Goal: Information Seeking & Learning: Learn about a topic

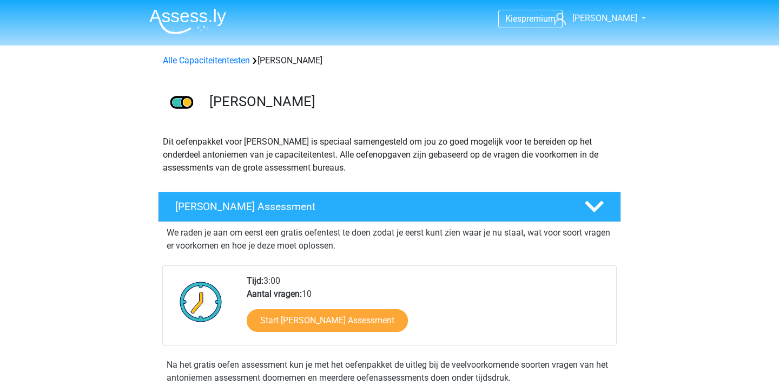
scroll to position [174, 0]
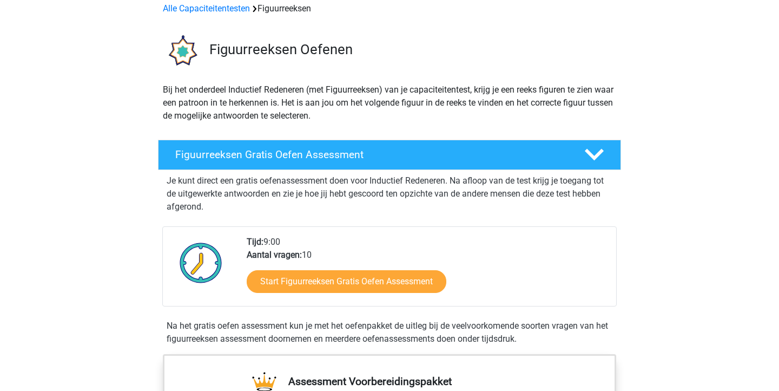
scroll to position [70, 0]
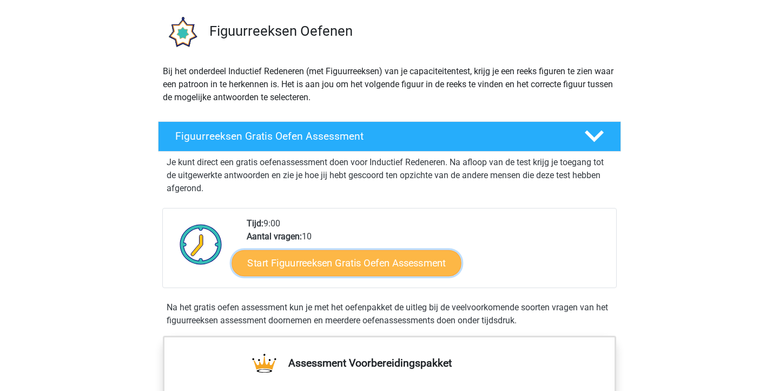
click at [422, 257] on link "Start Figuurreeksen Gratis Oefen Assessment" at bounding box center [346, 262] width 229 height 26
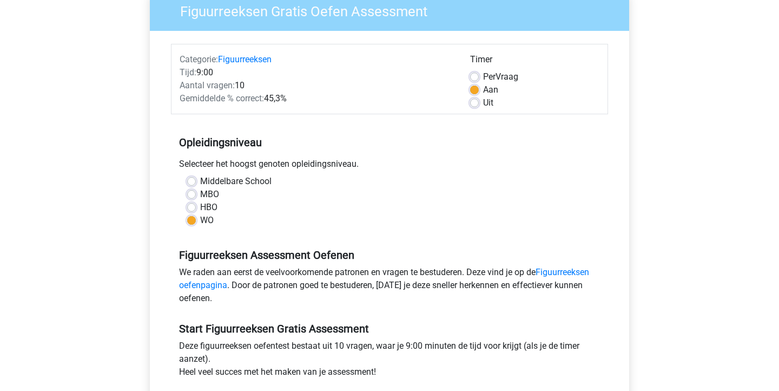
scroll to position [258, 0]
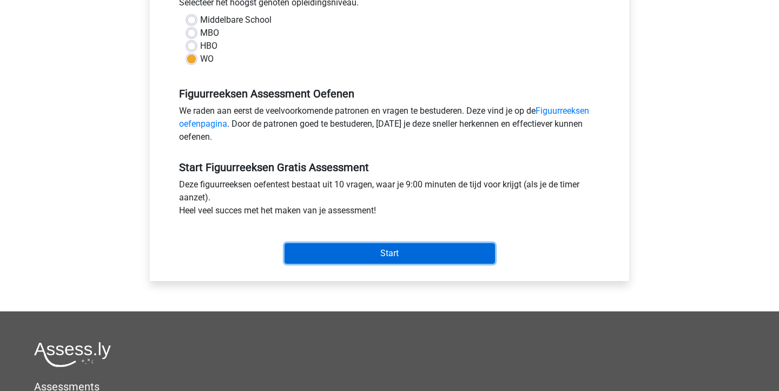
click at [423, 258] on input "Start" at bounding box center [390, 253] width 210 height 21
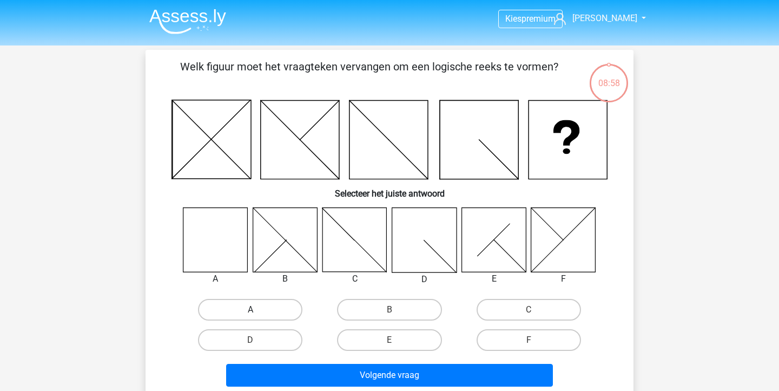
click at [250, 307] on label "A" at bounding box center [250, 310] width 104 height 22
click at [250, 309] on input "A" at bounding box center [253, 312] width 7 height 7
radio input "true"
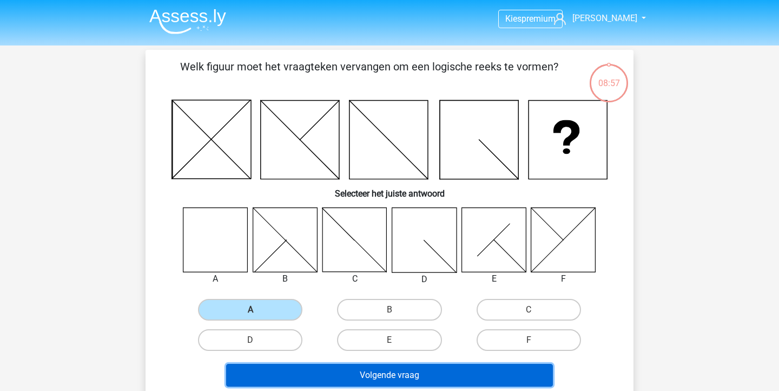
click at [330, 374] on button "Volgende vraag" at bounding box center [389, 374] width 327 height 23
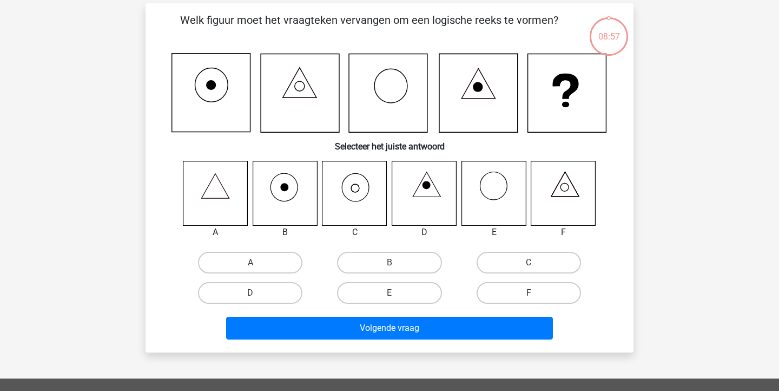
scroll to position [50, 0]
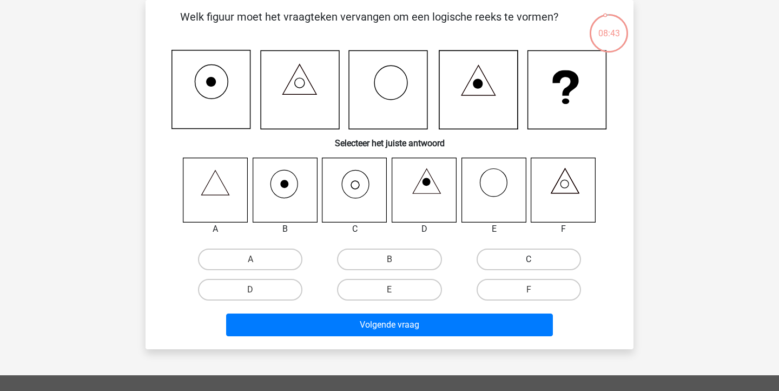
click at [493, 254] on label "C" at bounding box center [529, 259] width 104 height 22
click at [528, 259] on input "C" at bounding box center [531, 262] width 7 height 7
radio input "true"
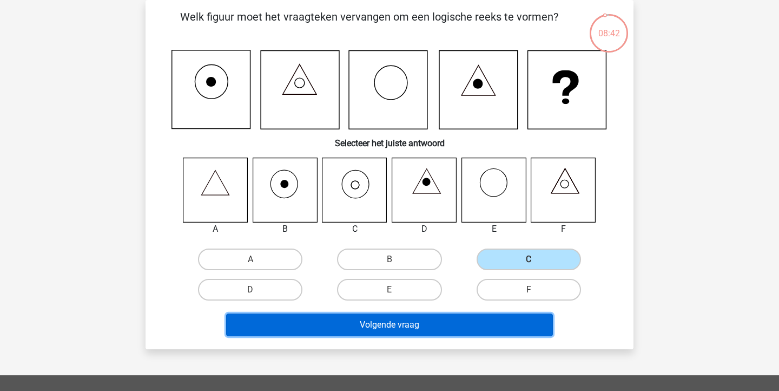
click at [409, 330] on button "Volgende vraag" at bounding box center [389, 324] width 327 height 23
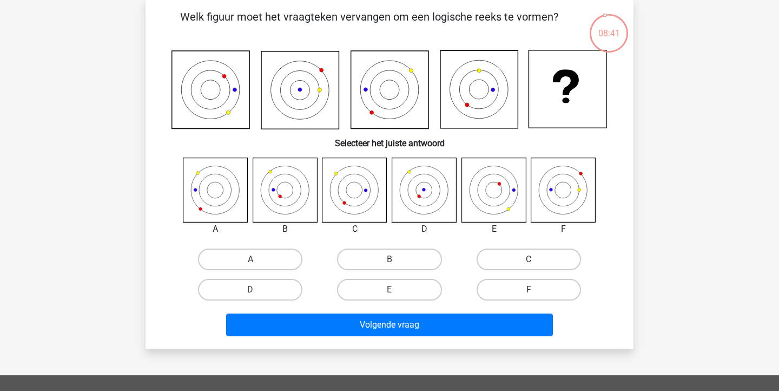
scroll to position [31, 0]
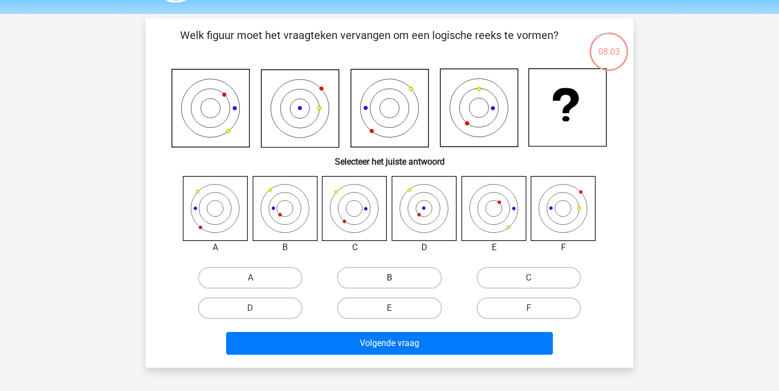
click at [371, 274] on label "B" at bounding box center [389, 278] width 104 height 22
click at [389, 277] on input "B" at bounding box center [392, 280] width 7 height 7
radio input "true"
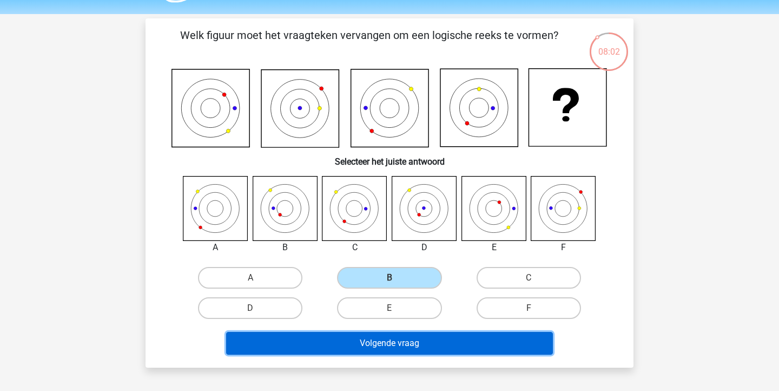
click at [336, 342] on button "Volgende vraag" at bounding box center [389, 343] width 327 height 23
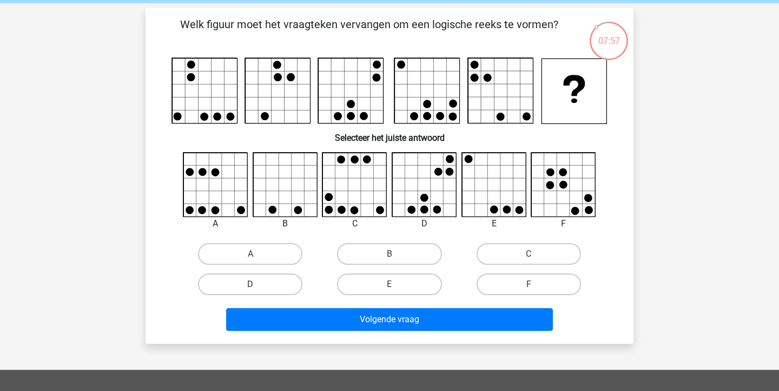
scroll to position [41, 0]
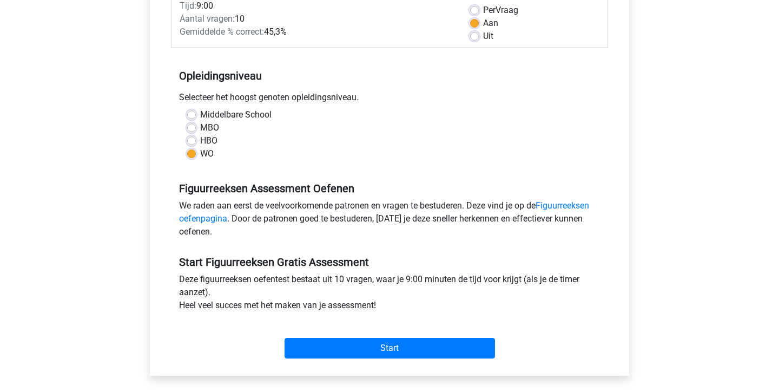
scroll to position [142, 0]
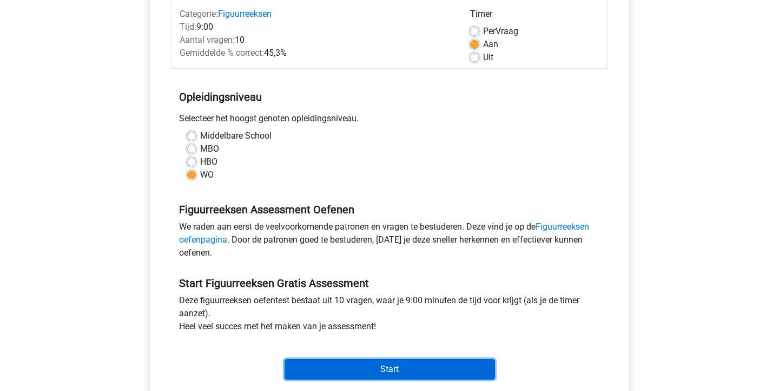
click at [334, 374] on input "Start" at bounding box center [390, 369] width 210 height 21
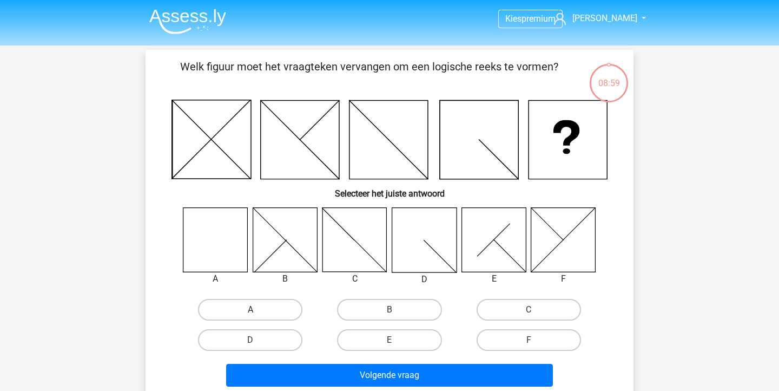
click at [276, 303] on label "A" at bounding box center [250, 310] width 104 height 22
click at [257, 309] on input "A" at bounding box center [253, 312] width 7 height 7
radio input "true"
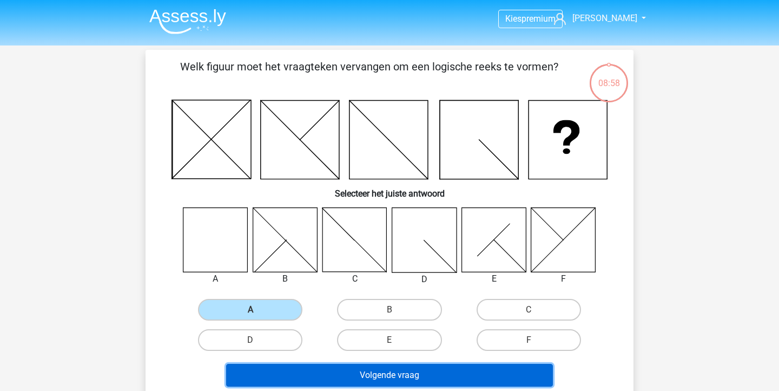
click at [305, 372] on button "Volgende vraag" at bounding box center [389, 374] width 327 height 23
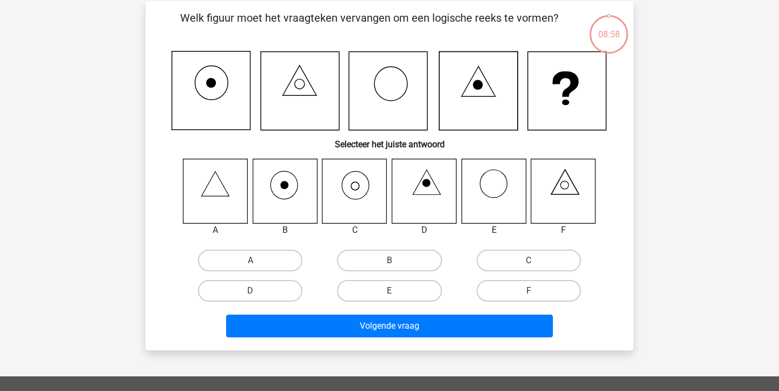
scroll to position [50, 0]
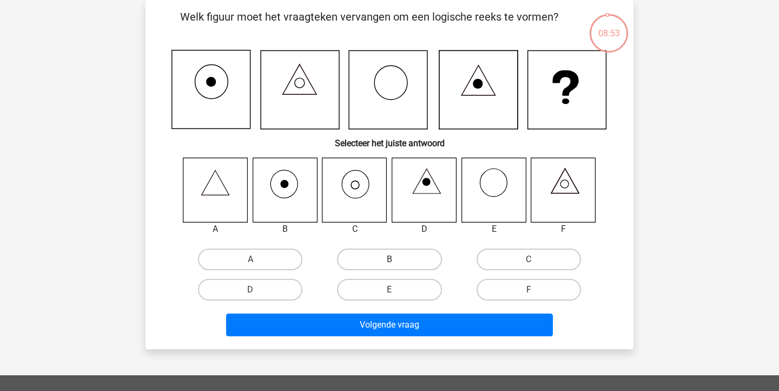
click at [382, 257] on label "B" at bounding box center [389, 259] width 104 height 22
click at [389, 259] on input "B" at bounding box center [392, 262] width 7 height 7
radio input "true"
click at [490, 264] on label "C" at bounding box center [529, 259] width 104 height 22
click at [528, 264] on input "C" at bounding box center [531, 262] width 7 height 7
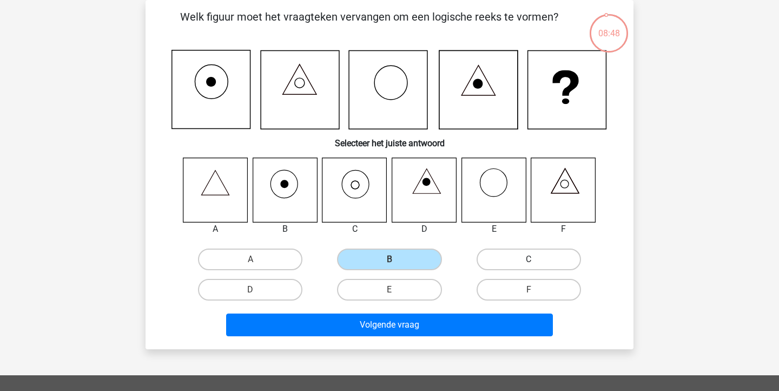
radio input "true"
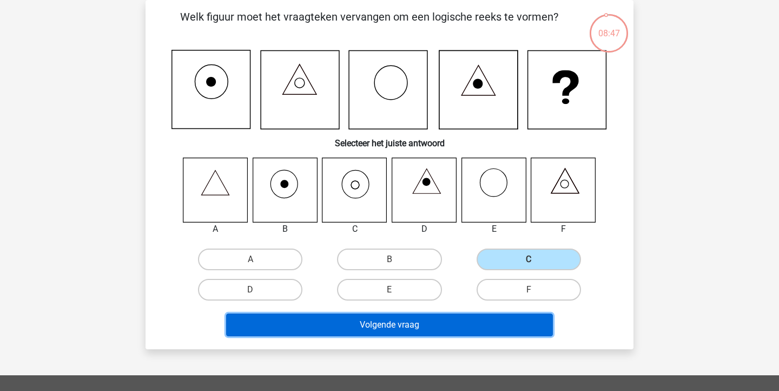
click at [438, 321] on button "Volgende vraag" at bounding box center [389, 324] width 327 height 23
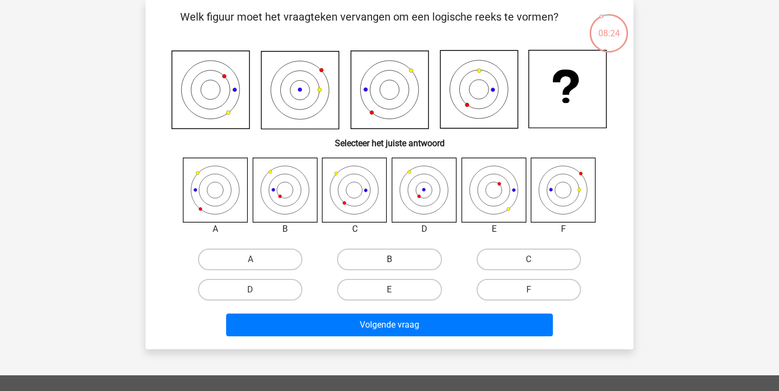
click at [370, 259] on label "B" at bounding box center [389, 259] width 104 height 22
click at [389, 259] on input "B" at bounding box center [392, 262] width 7 height 7
radio input "true"
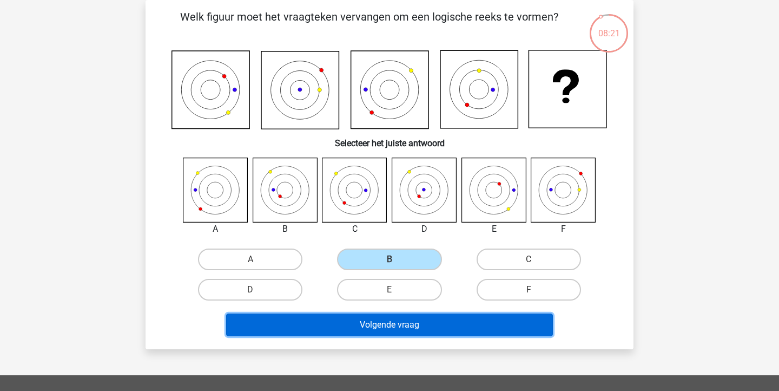
click at [358, 328] on button "Volgende vraag" at bounding box center [389, 324] width 327 height 23
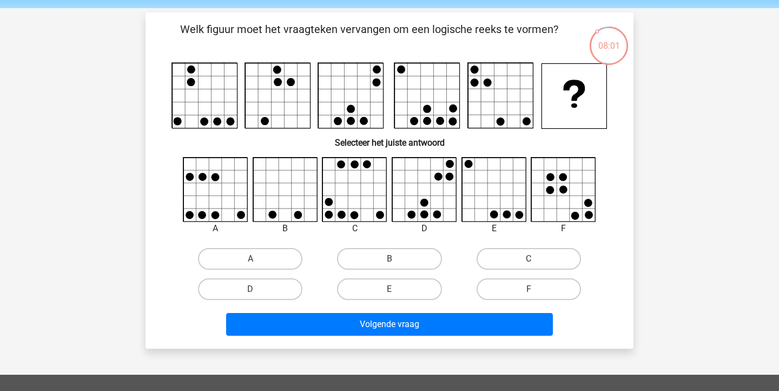
scroll to position [38, 0]
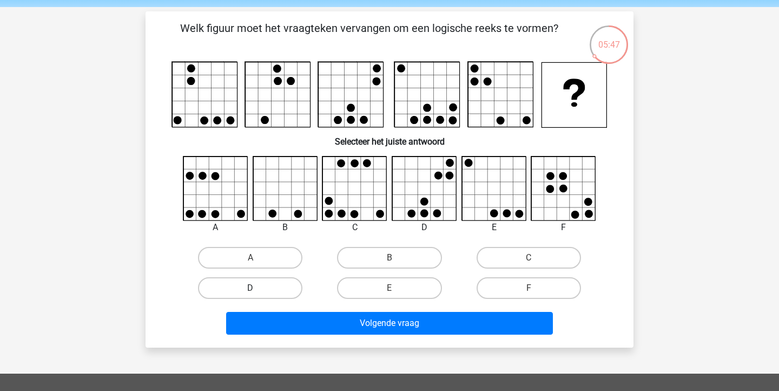
click at [283, 284] on label "D" at bounding box center [250, 288] width 104 height 22
click at [257, 288] on input "D" at bounding box center [253, 291] width 7 height 7
radio input "true"
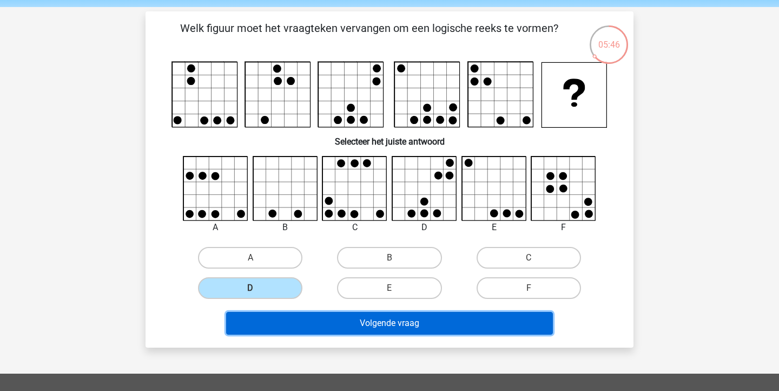
click at [303, 326] on button "Volgende vraag" at bounding box center [389, 323] width 327 height 23
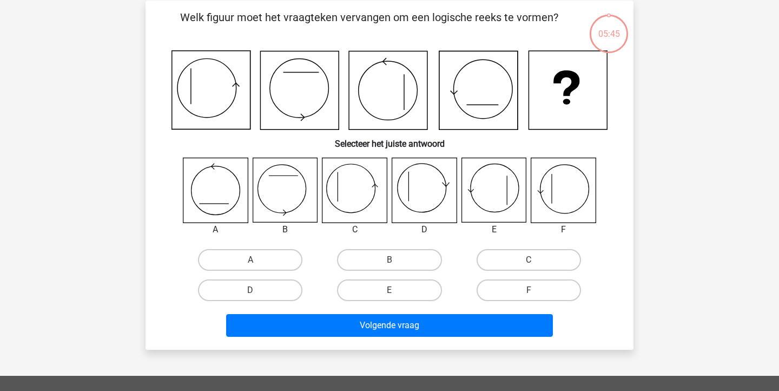
scroll to position [50, 0]
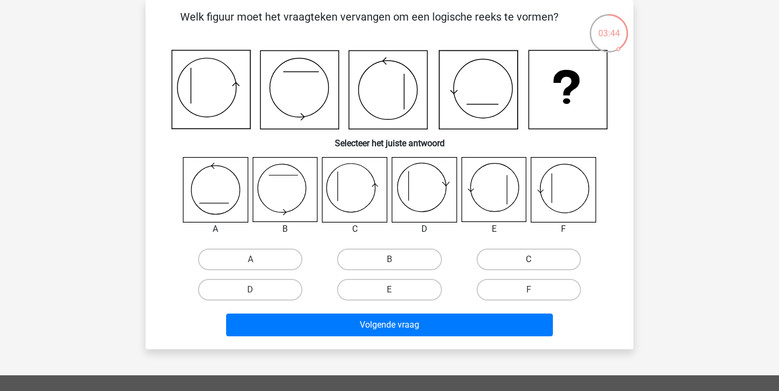
click at [508, 257] on label "C" at bounding box center [529, 259] width 104 height 22
click at [528, 259] on input "C" at bounding box center [531, 262] width 7 height 7
radio input "true"
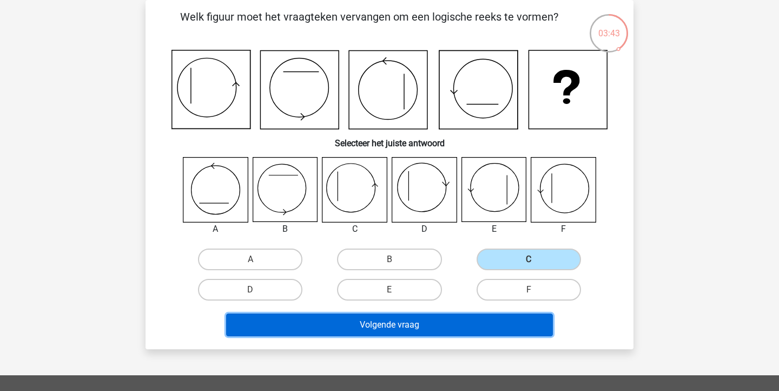
click at [411, 321] on button "Volgende vraag" at bounding box center [389, 324] width 327 height 23
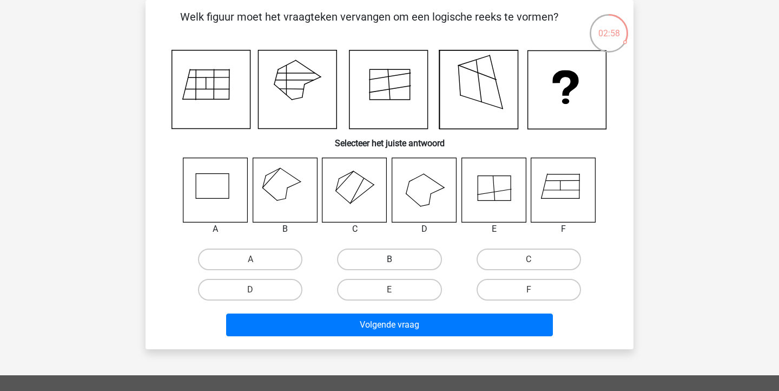
click at [363, 254] on label "B" at bounding box center [389, 259] width 104 height 22
click at [389, 259] on input "B" at bounding box center [392, 262] width 7 height 7
radio input "true"
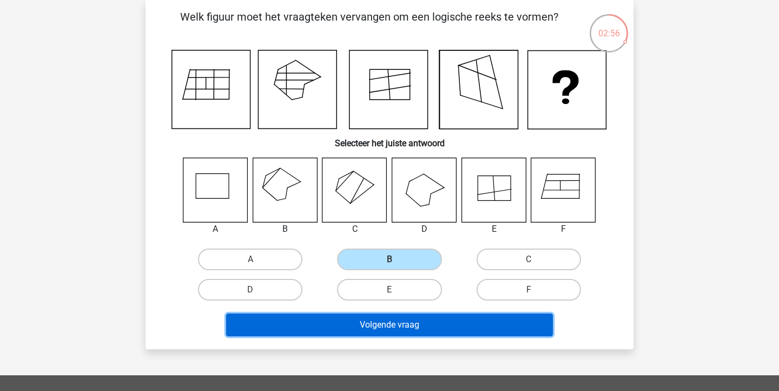
click at [362, 328] on button "Volgende vraag" at bounding box center [389, 324] width 327 height 23
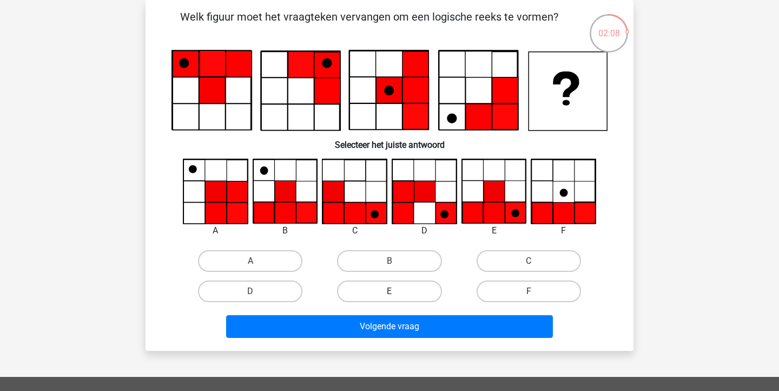
click at [409, 294] on label "E" at bounding box center [389, 291] width 104 height 22
click at [396, 294] on input "E" at bounding box center [392, 294] width 7 height 7
radio input "true"
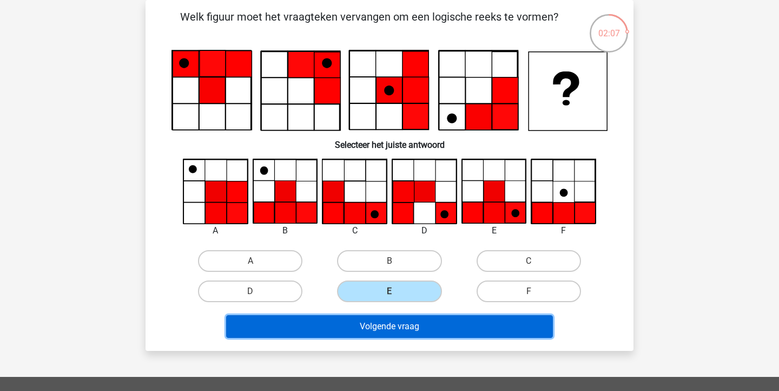
click at [411, 326] on button "Volgende vraag" at bounding box center [389, 326] width 327 height 23
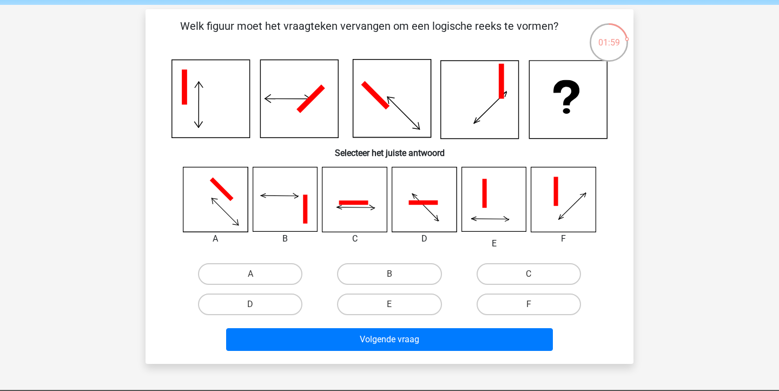
scroll to position [38, 0]
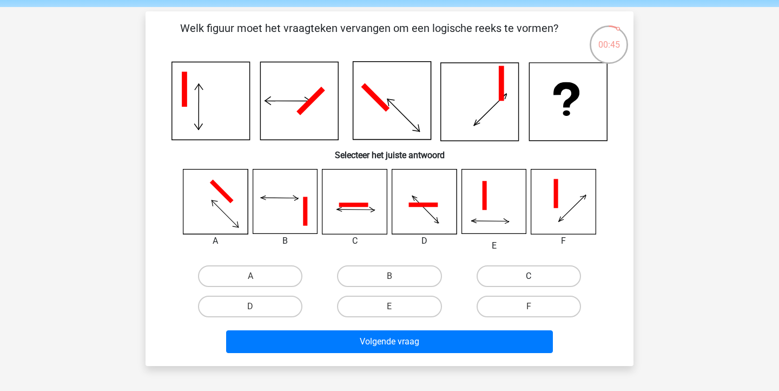
click at [547, 268] on label "C" at bounding box center [529, 276] width 104 height 22
click at [535, 276] on input "C" at bounding box center [531, 279] width 7 height 7
radio input "true"
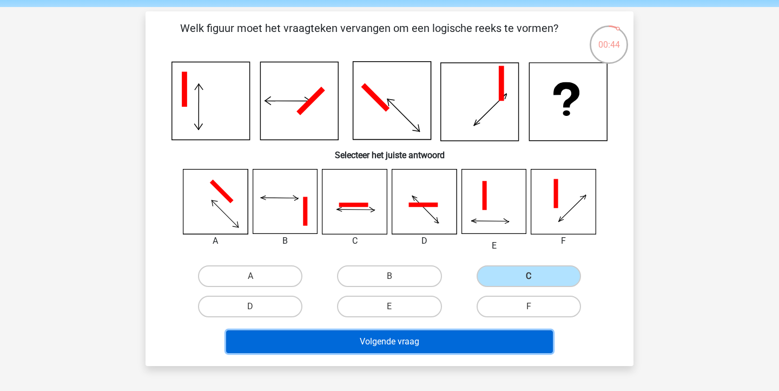
click at [441, 339] on button "Volgende vraag" at bounding box center [389, 341] width 327 height 23
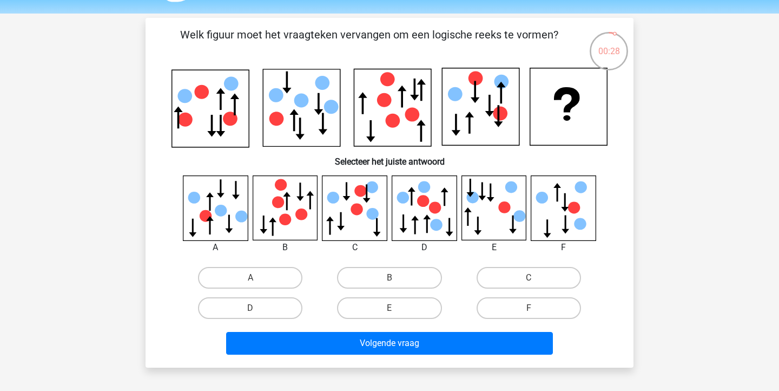
scroll to position [31, 0]
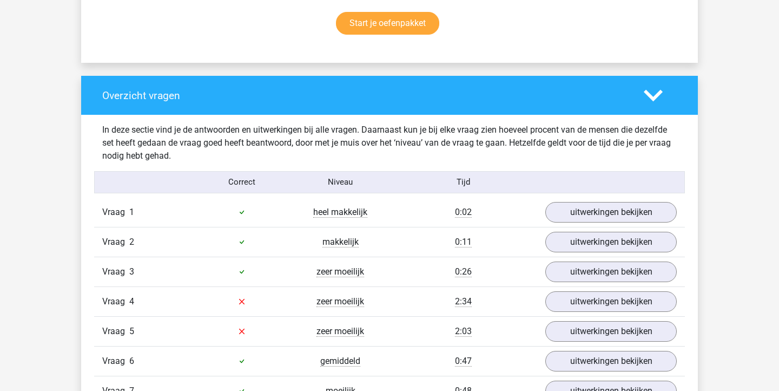
scroll to position [793, 0]
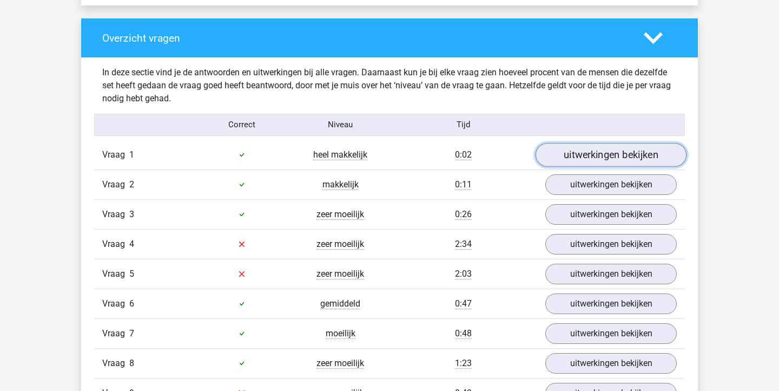
click at [556, 157] on link "uitwerkingen bekijken" at bounding box center [610, 155] width 151 height 24
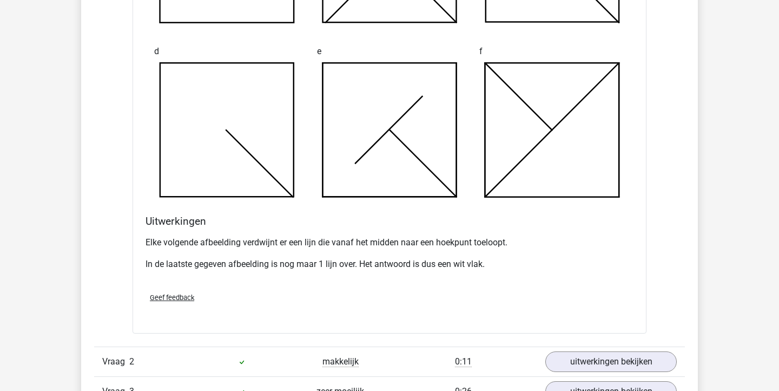
scroll to position [1340, 0]
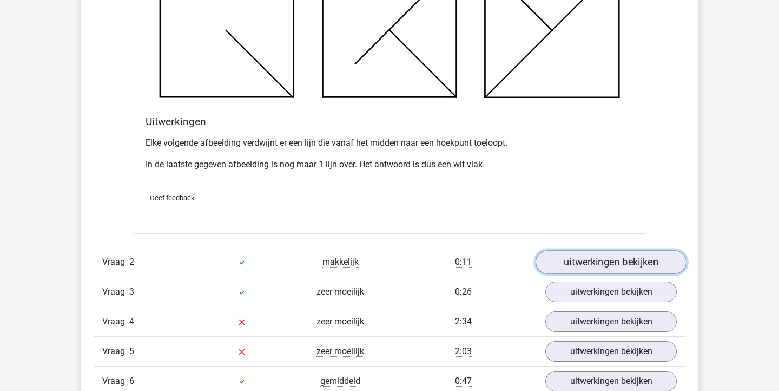
click at [562, 263] on link "uitwerkingen bekijken" at bounding box center [610, 262] width 151 height 24
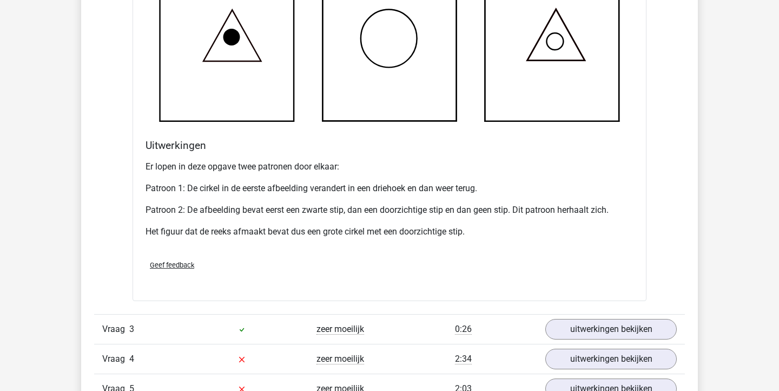
scroll to position [1986, 0]
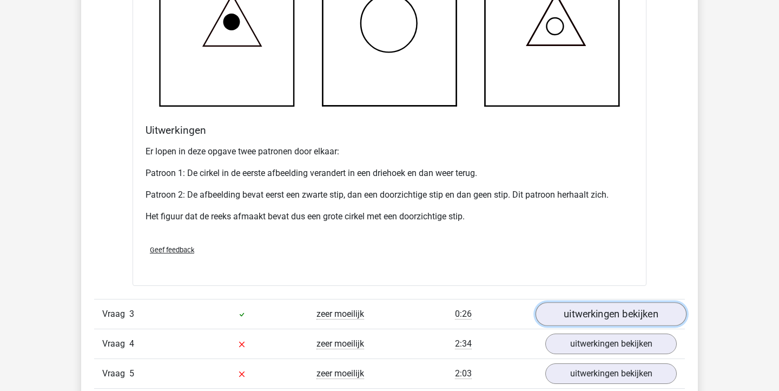
click at [555, 313] on link "uitwerkingen bekijken" at bounding box center [610, 314] width 151 height 24
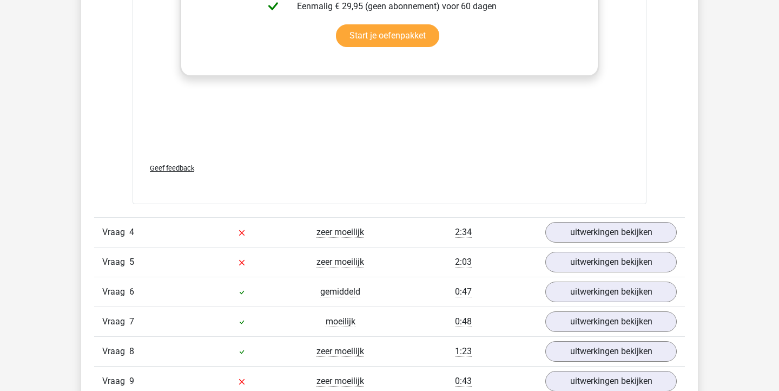
scroll to position [3005, 0]
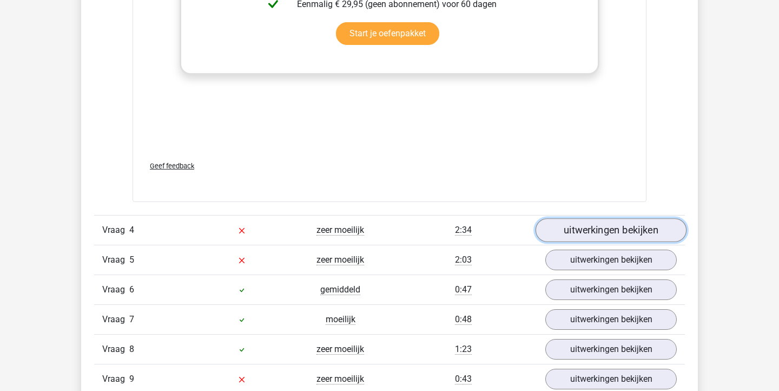
click at [560, 236] on link "uitwerkingen bekijken" at bounding box center [610, 230] width 151 height 24
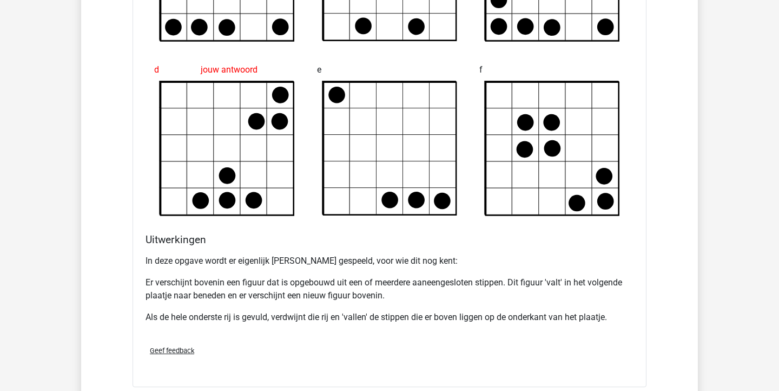
scroll to position [3613, 0]
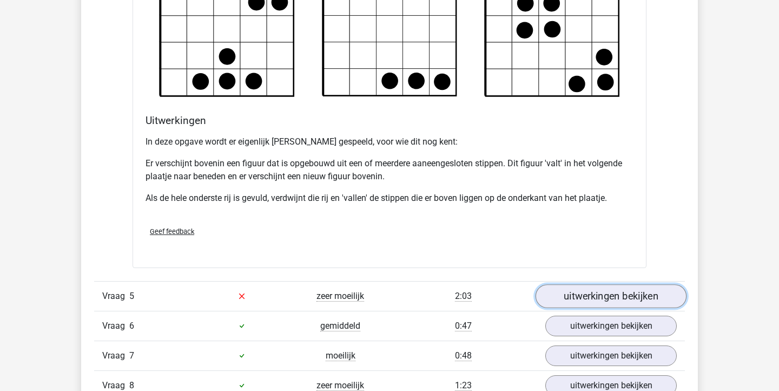
click at [555, 295] on link "uitwerkingen bekijken" at bounding box center [610, 296] width 151 height 24
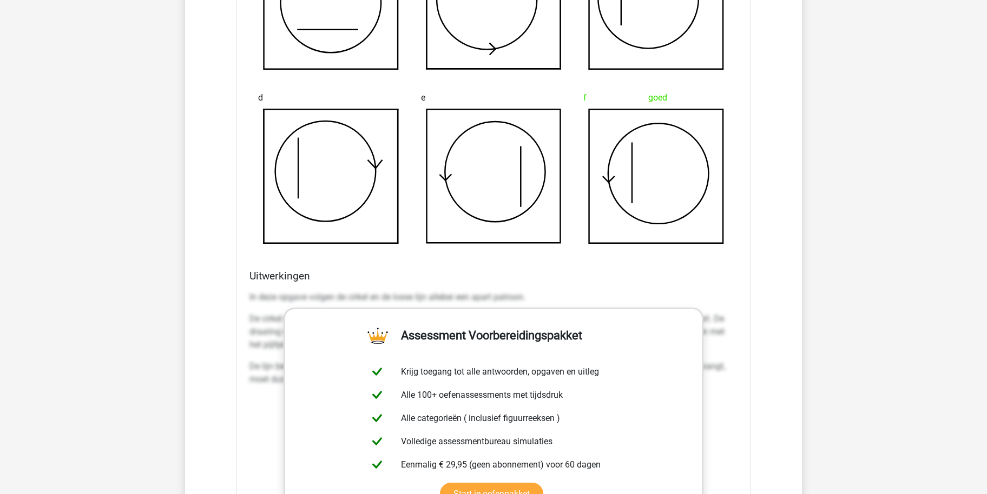
scroll to position [4220, 0]
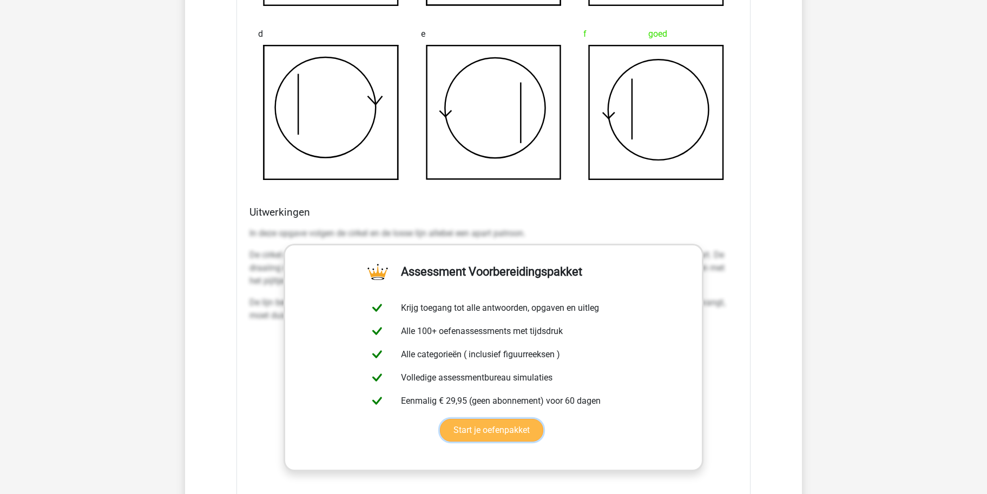
click at [510, 390] on link "Start je oefenpakket" at bounding box center [491, 430] width 103 height 23
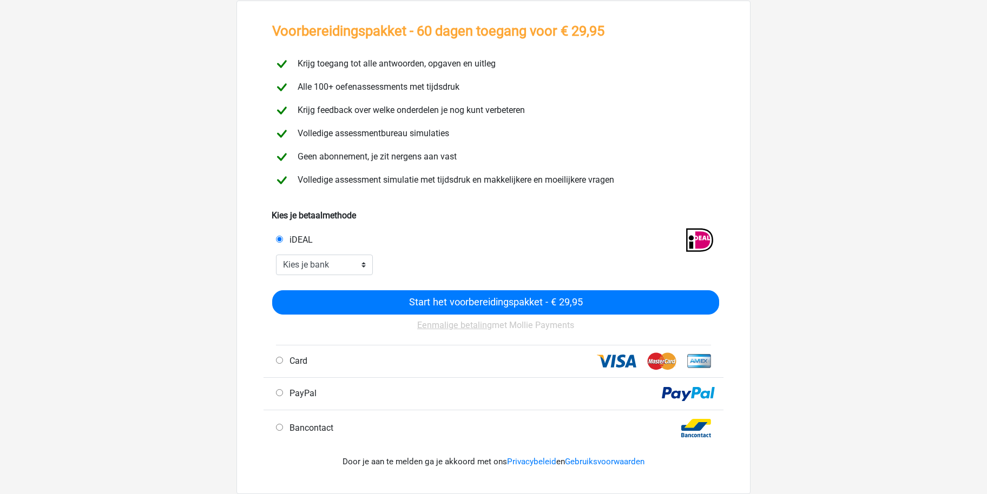
scroll to position [57, 0]
click at [436, 361] on div "Card" at bounding box center [383, 361] width 230 height 13
click at [299, 358] on span "Card" at bounding box center [296, 361] width 22 height 10
click at [283, 358] on input "Card" at bounding box center [279, 361] width 7 height 7
radio input "true"
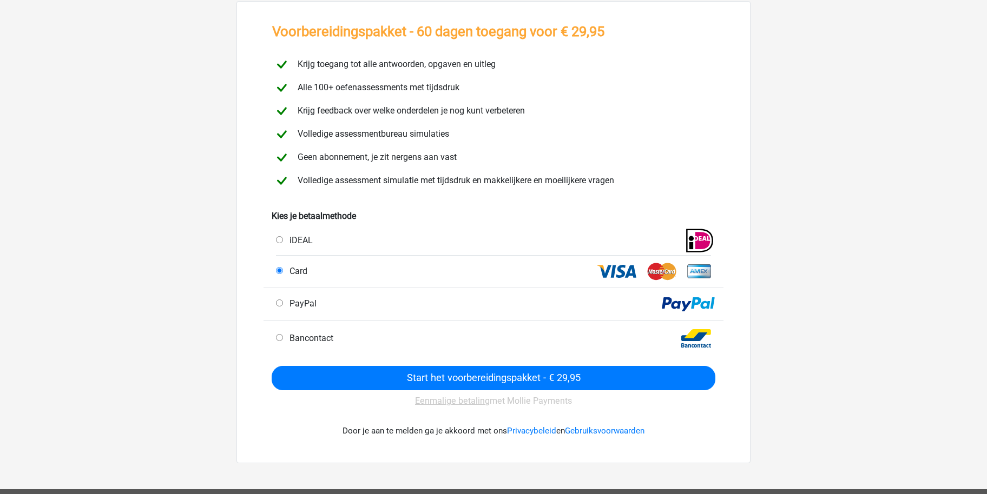
click at [320, 339] on span "Bancontact" at bounding box center [309, 338] width 48 height 10
click at [283, 339] on input "Bancontact" at bounding box center [279, 337] width 7 height 7
radio input "true"
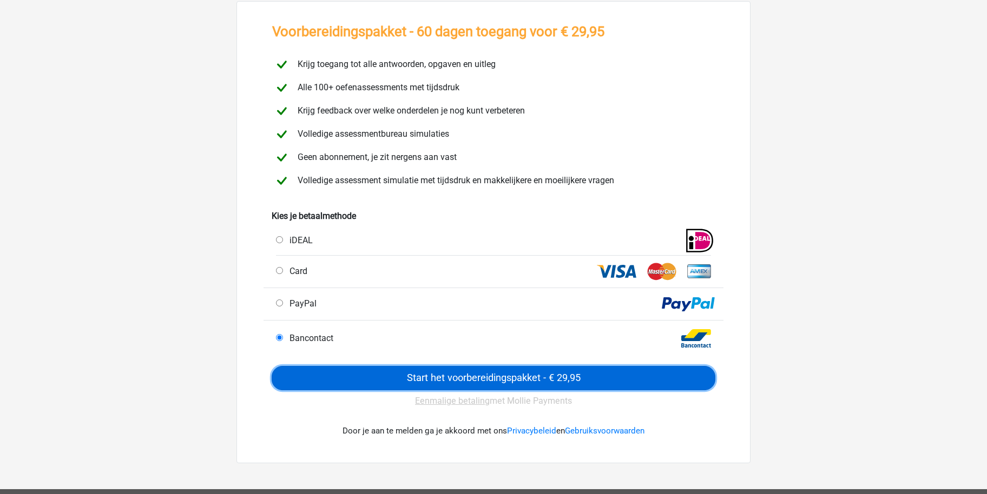
click at [315, 369] on input "Start het voorbereidingspakket - € 29,95" at bounding box center [494, 378] width 444 height 24
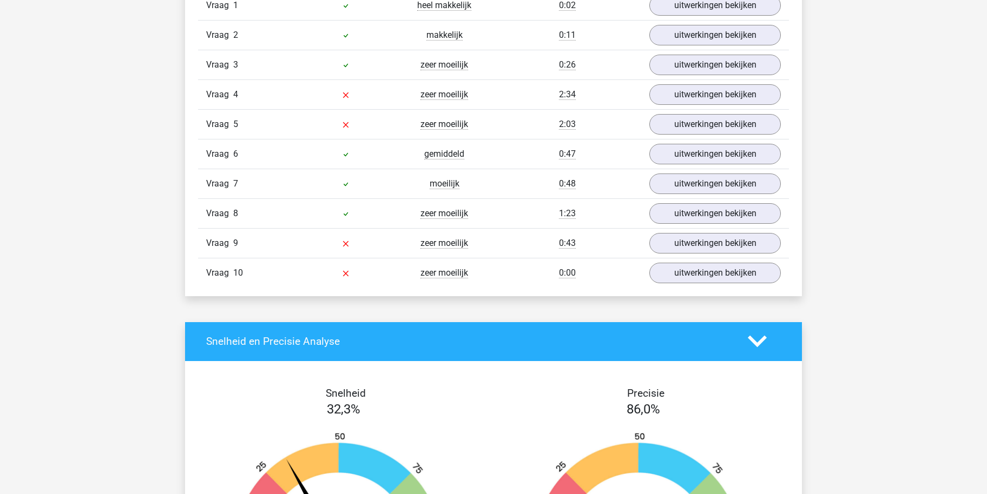
scroll to position [821, 0]
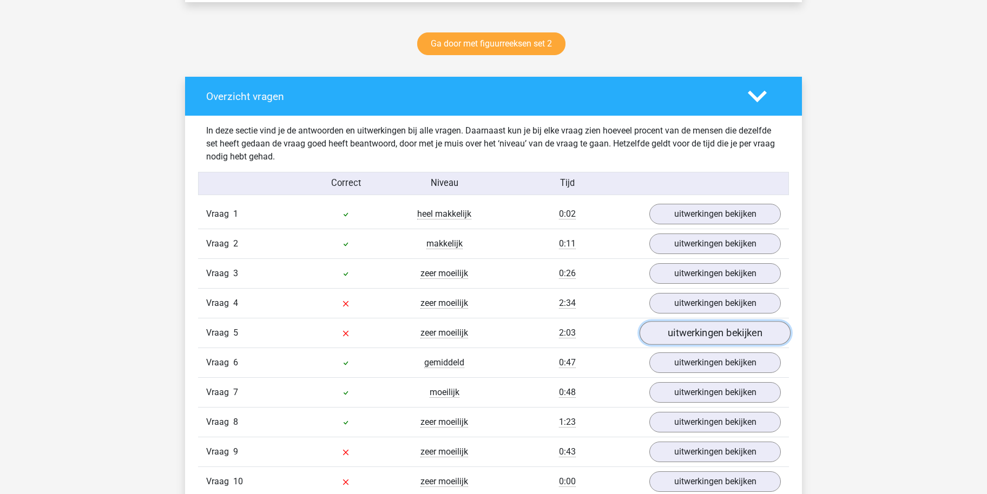
click at [674, 326] on link "uitwerkingen bekijken" at bounding box center [714, 333] width 151 height 24
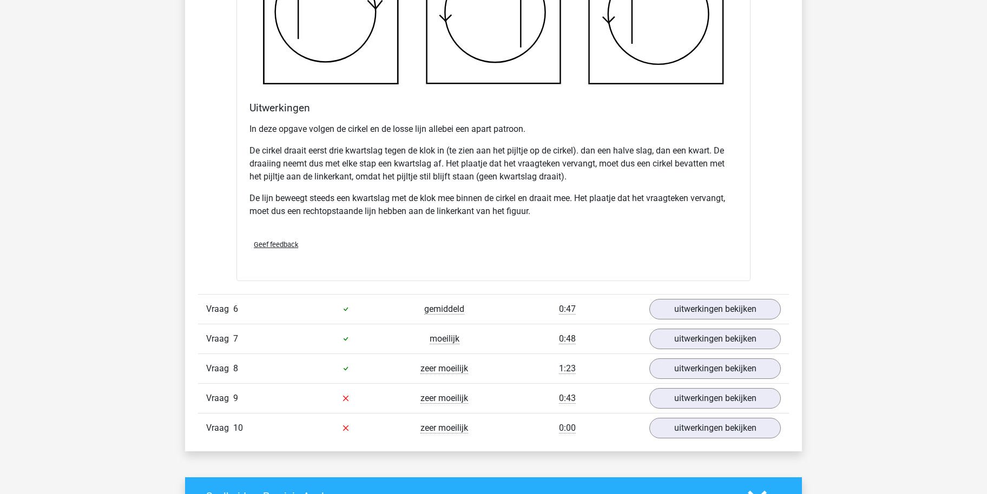
scroll to position [1574, 0]
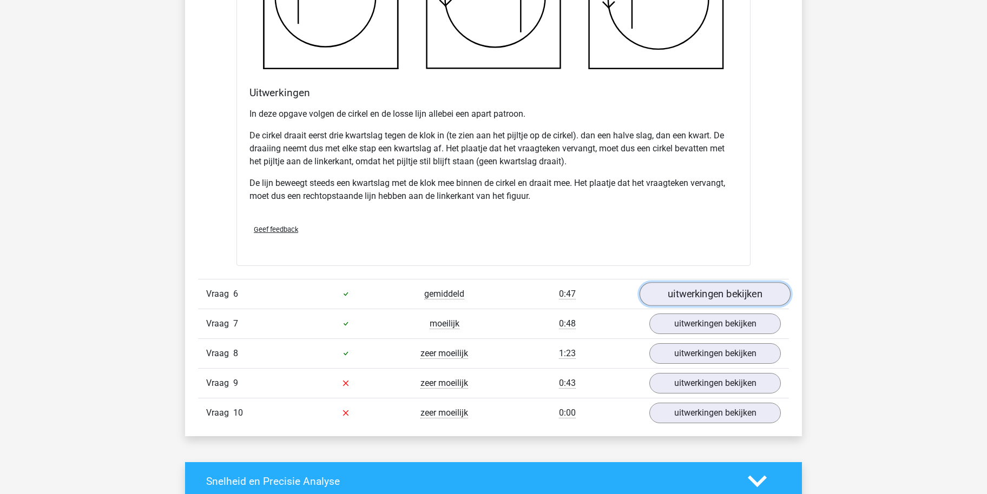
click at [662, 291] on link "uitwerkingen bekijken" at bounding box center [714, 294] width 151 height 24
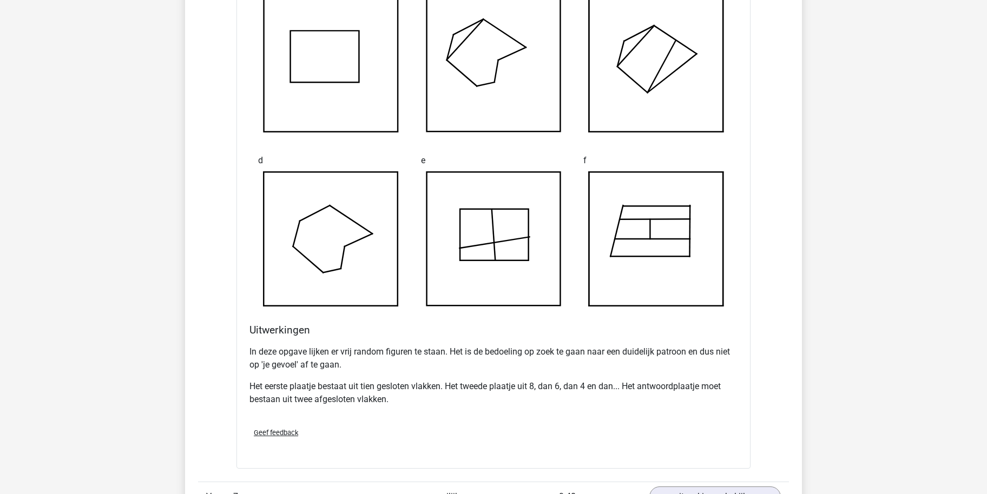
scroll to position [2231, 0]
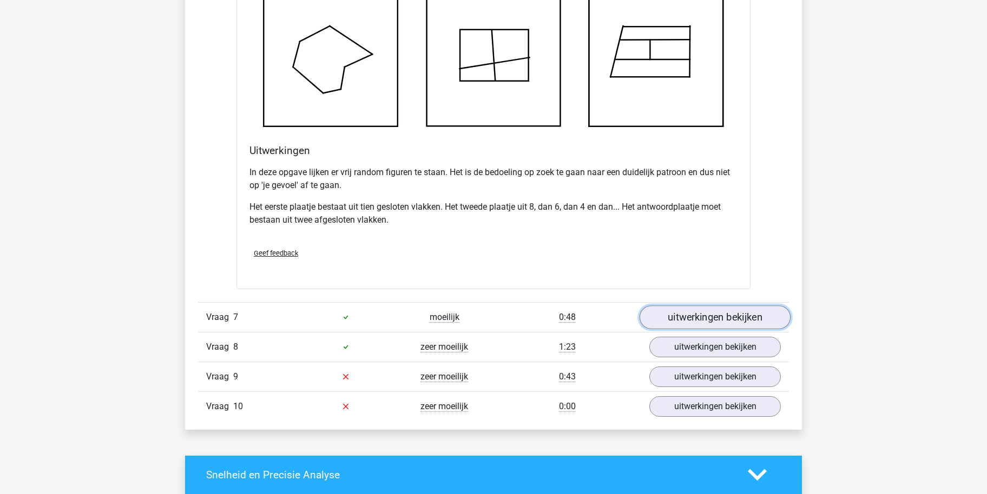
click at [670, 310] on link "uitwerkingen bekijken" at bounding box center [714, 318] width 151 height 24
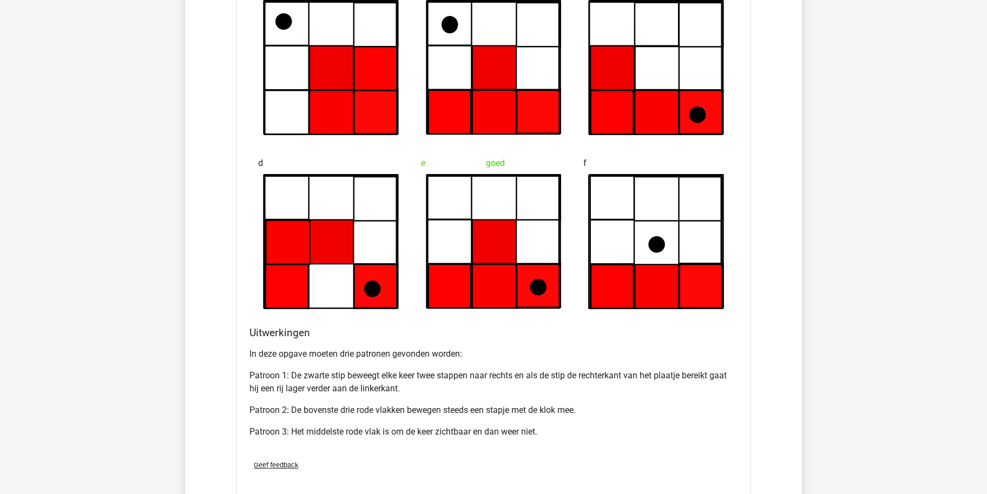
scroll to position [2855, 0]
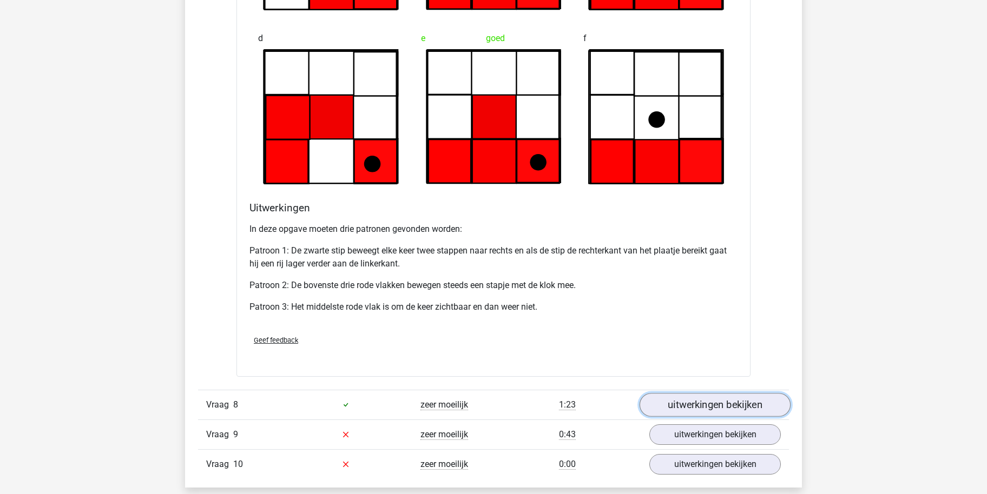
click at [738, 393] on link "uitwerkingen bekijken" at bounding box center [714, 405] width 151 height 24
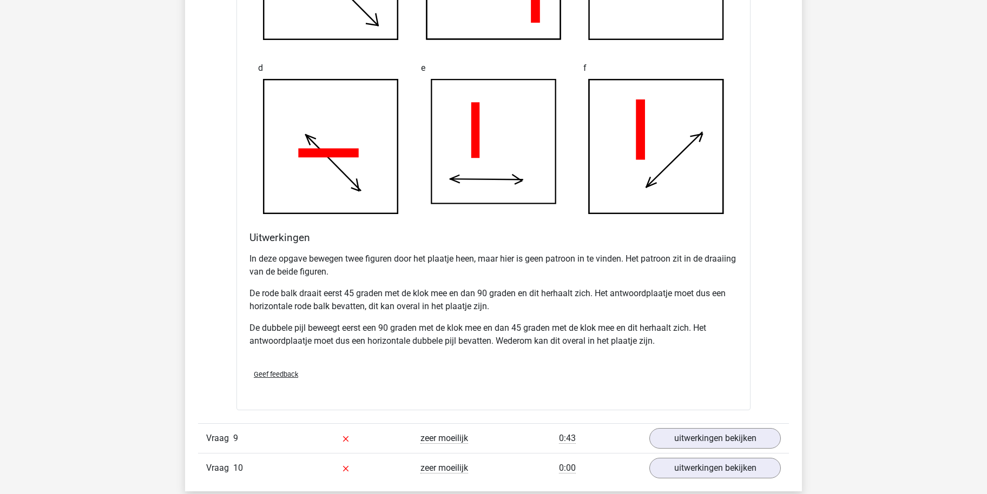
scroll to position [3567, 0]
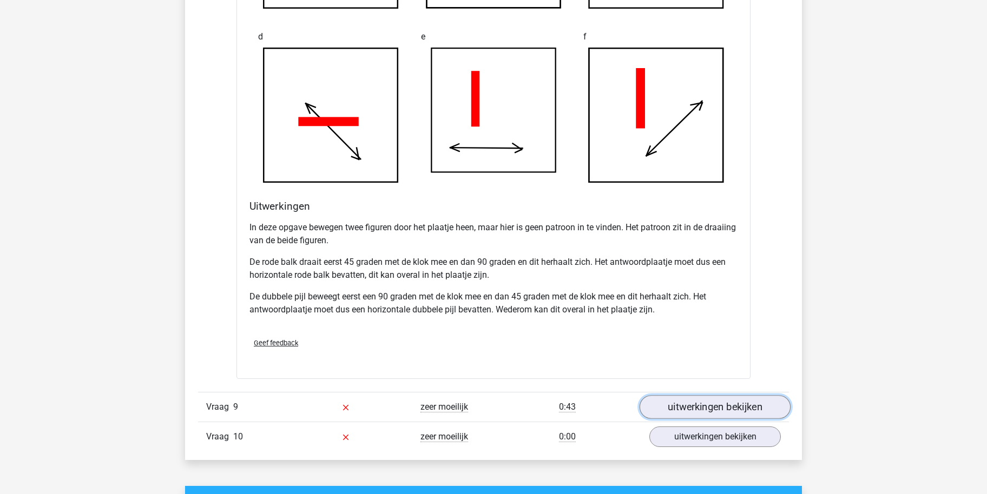
click at [662, 398] on link "uitwerkingen bekijken" at bounding box center [714, 407] width 151 height 24
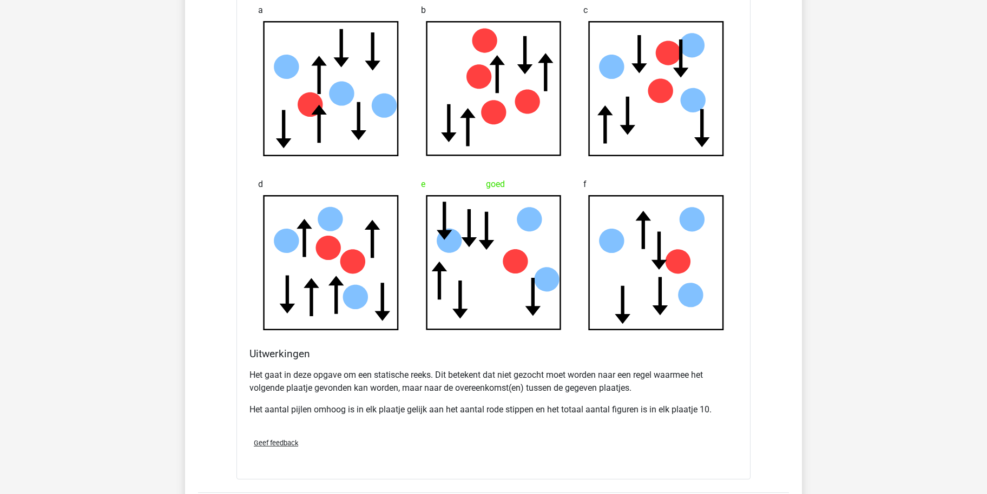
scroll to position [4187, 0]
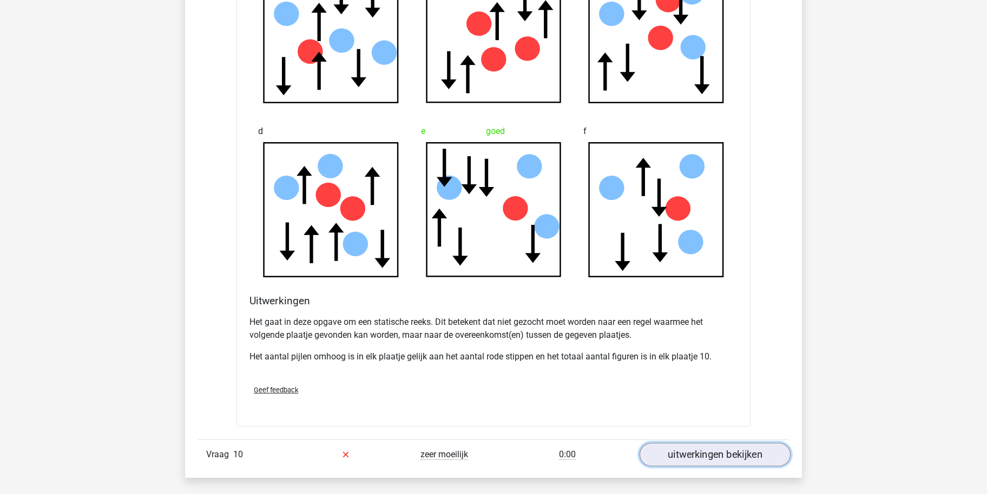
click at [659, 452] on link "uitwerkingen bekijken" at bounding box center [714, 455] width 151 height 24
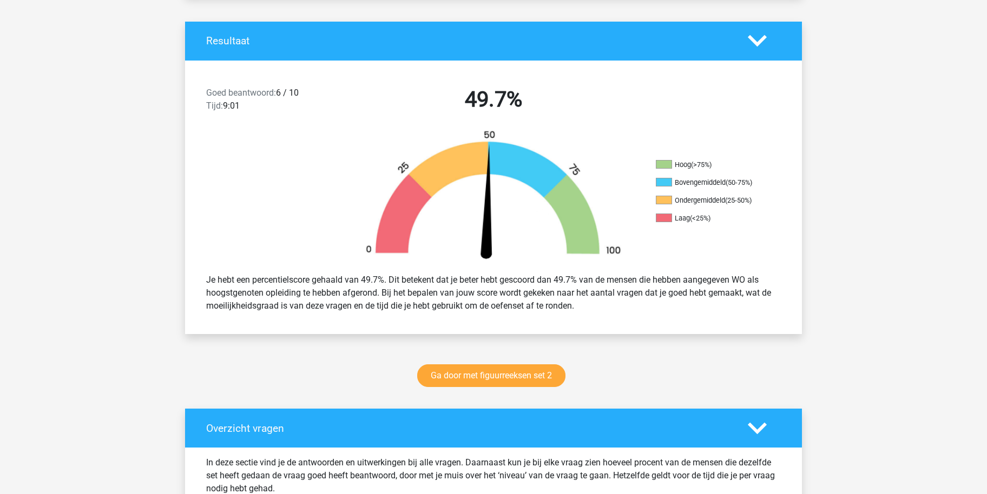
scroll to position [527, 0]
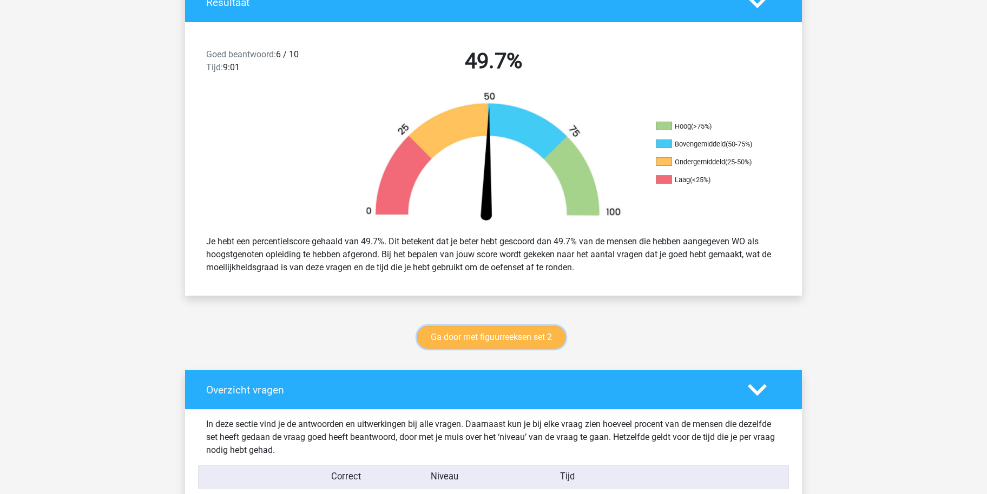
click at [523, 340] on link "Ga door met figuurreeksen set 2" at bounding box center [491, 337] width 148 height 23
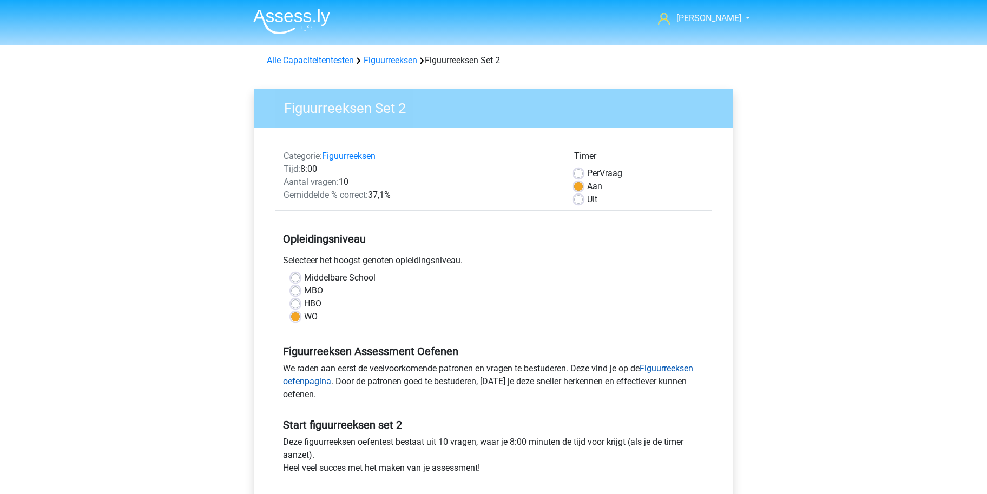
click at [674, 371] on link "Figuurreeksen oefenpagina" at bounding box center [488, 374] width 410 height 23
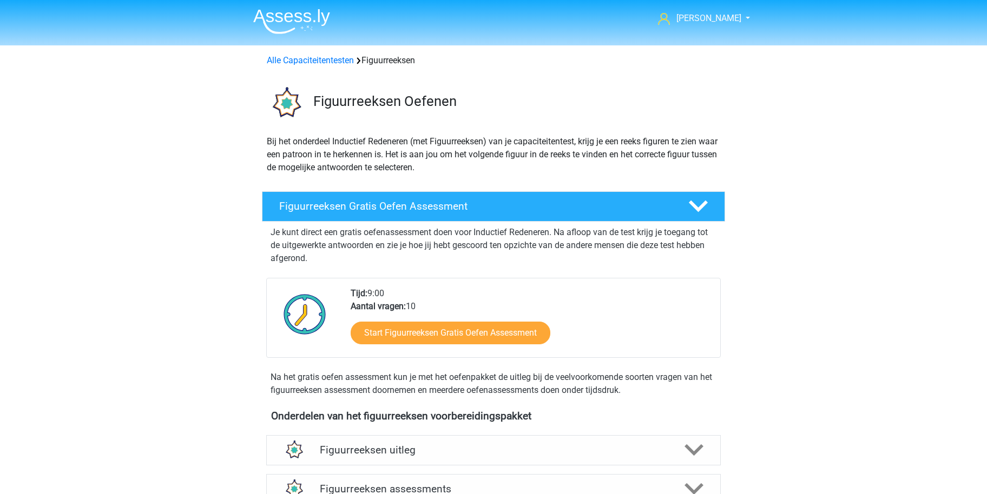
scroll to position [88, 0]
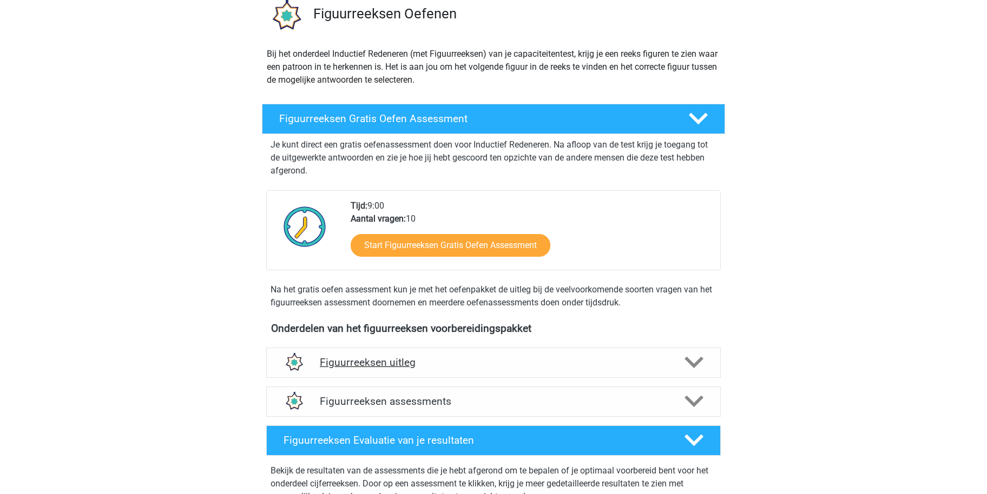
click at [685, 371] on icon at bounding box center [693, 362] width 19 height 19
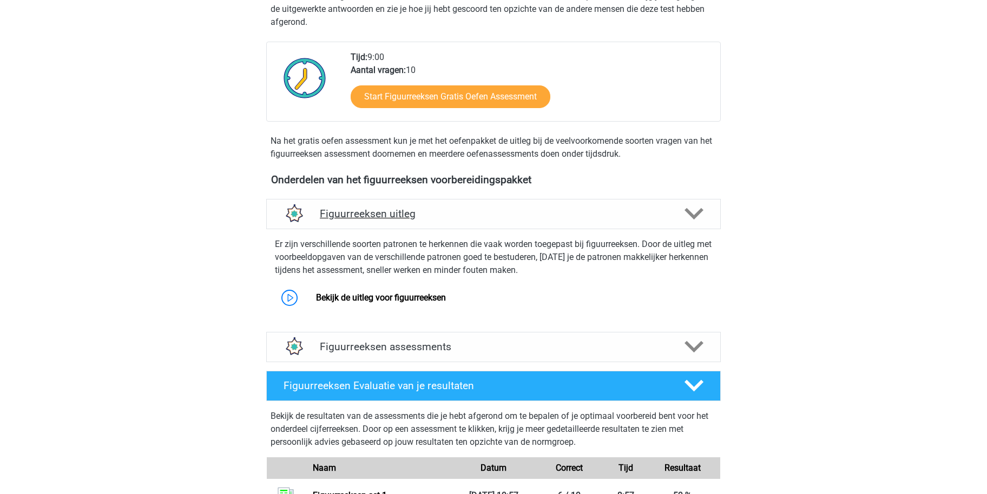
scroll to position [263, 0]
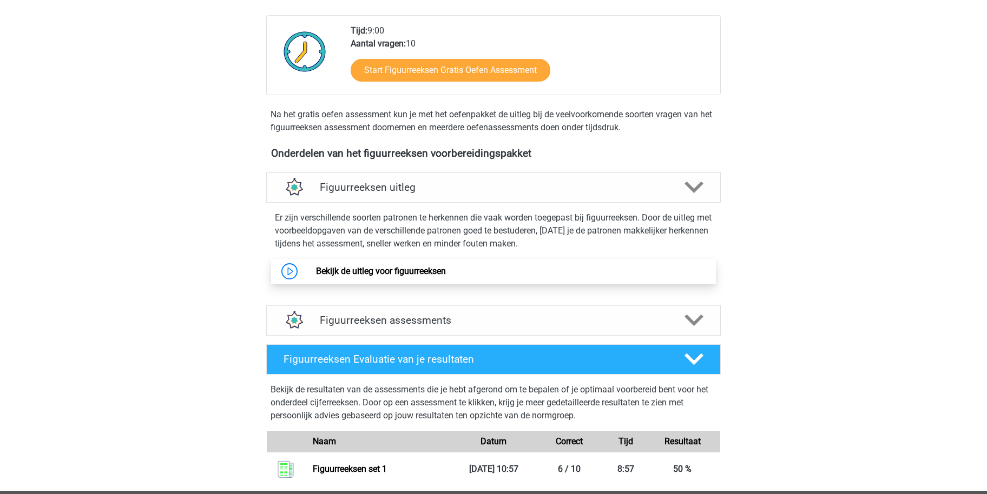
click at [446, 267] on link "Bekijk de uitleg voor figuurreeksen" at bounding box center [381, 271] width 130 height 10
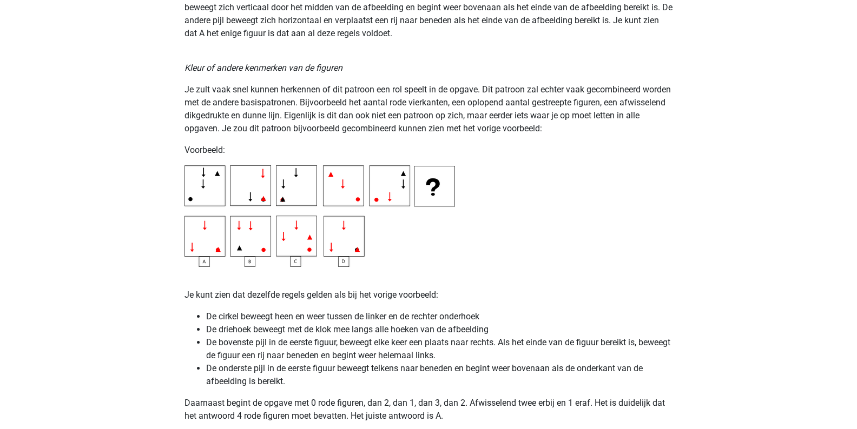
scroll to position [1875, 0]
